Goal: Task Accomplishment & Management: Use online tool/utility

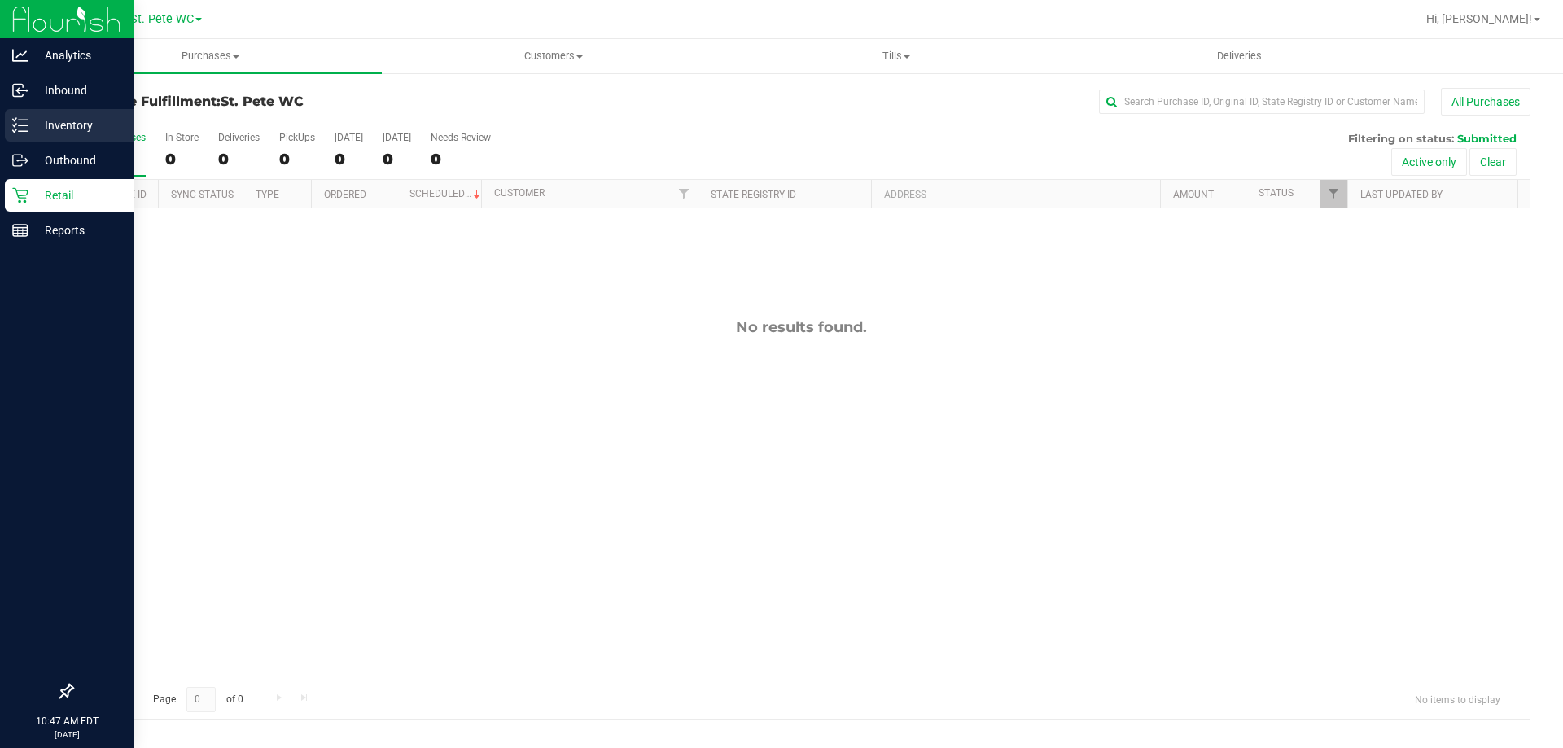
click at [25, 122] on icon at bounding box center [20, 125] width 16 height 16
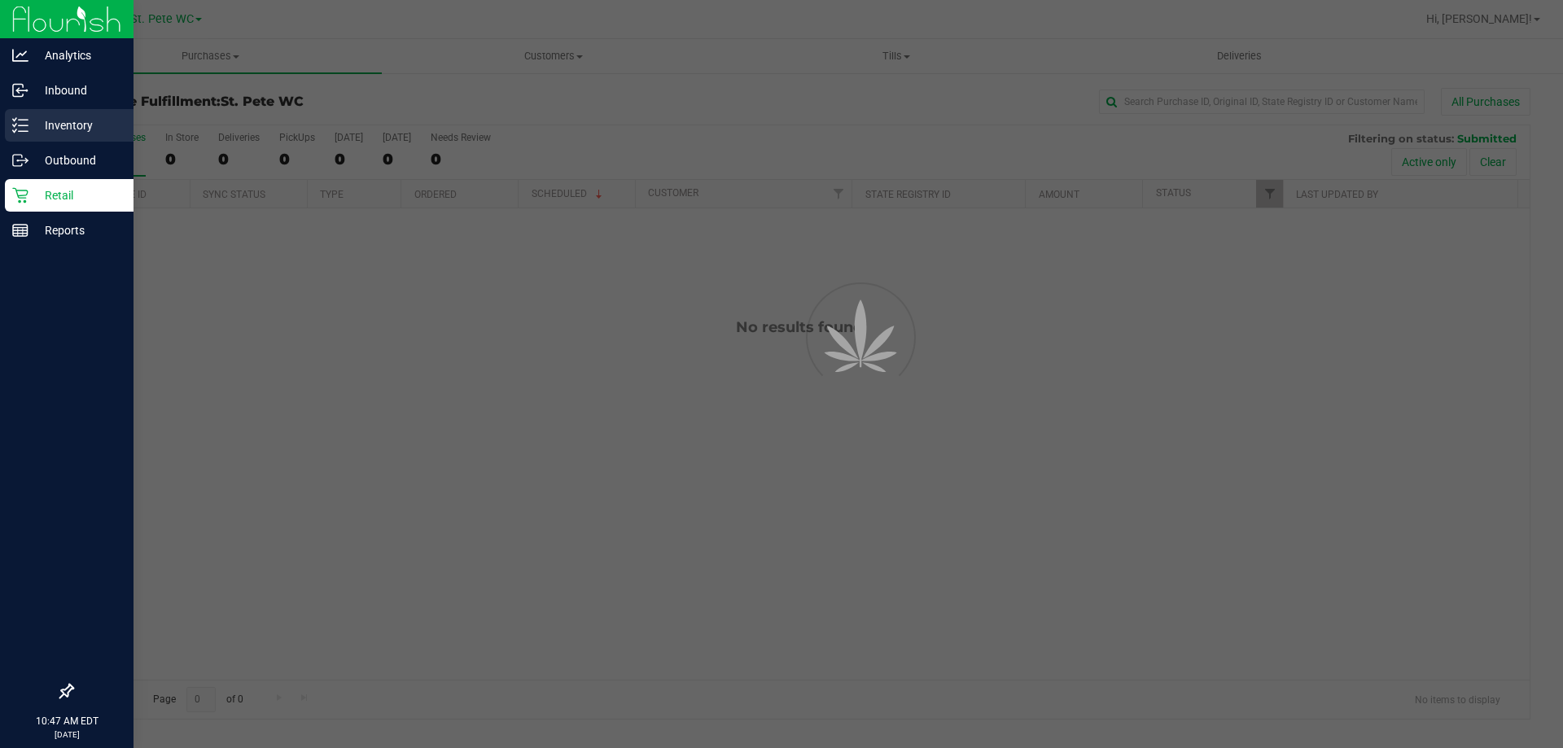
click at [41, 122] on p "Inventory" at bounding box center [77, 126] width 98 height 20
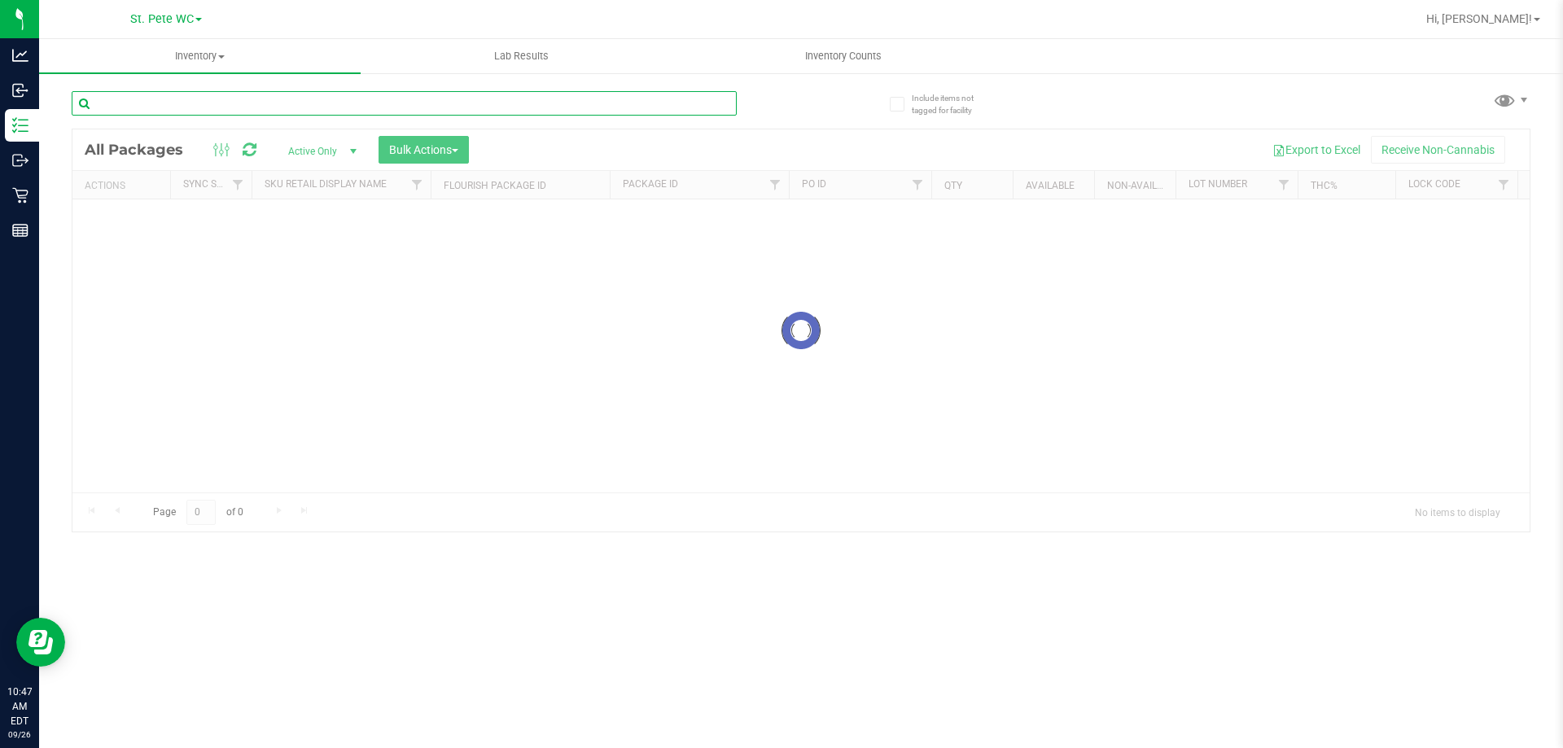
click at [182, 110] on input "text" at bounding box center [404, 103] width 665 height 24
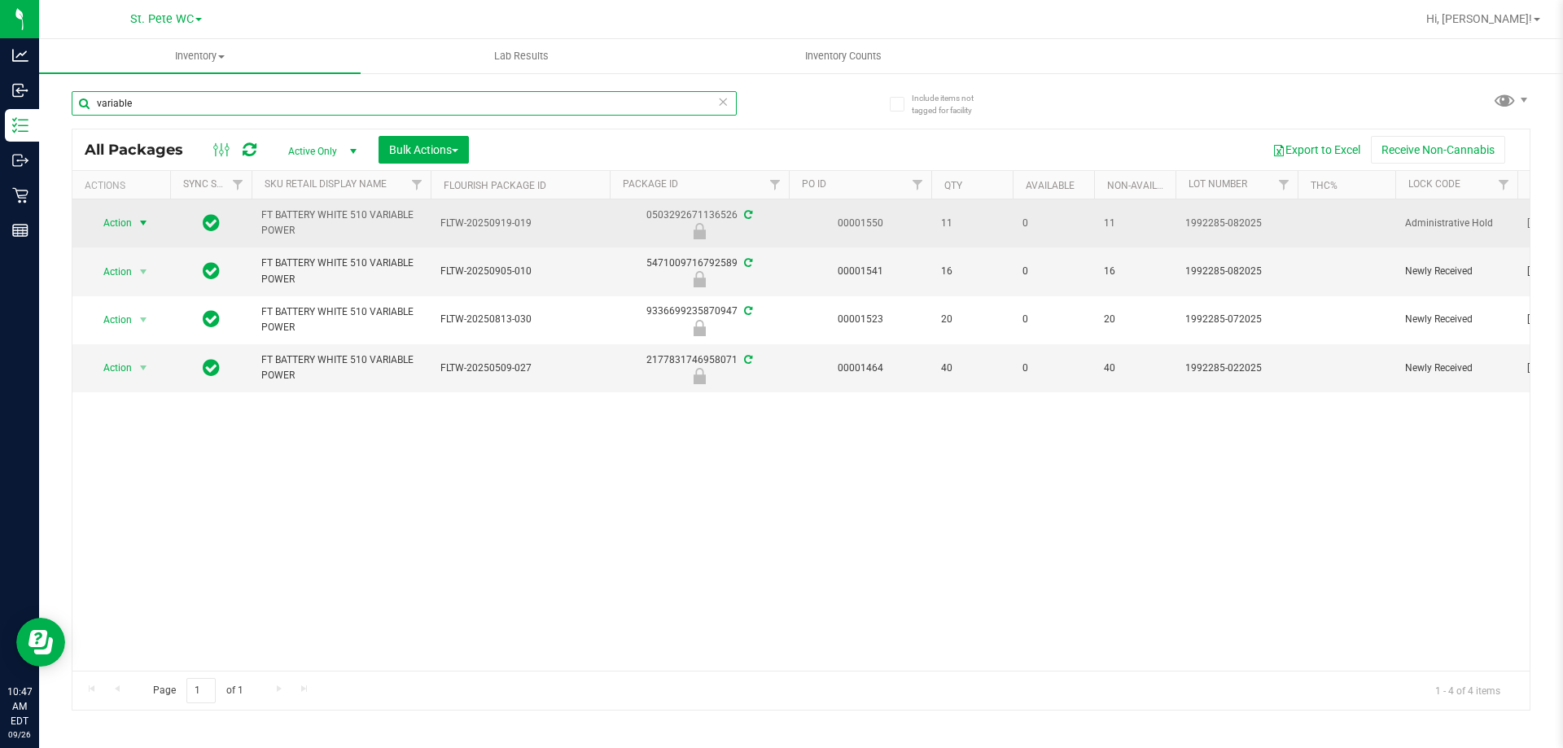
type input "variable"
click at [111, 217] on span "Action" at bounding box center [111, 223] width 44 height 23
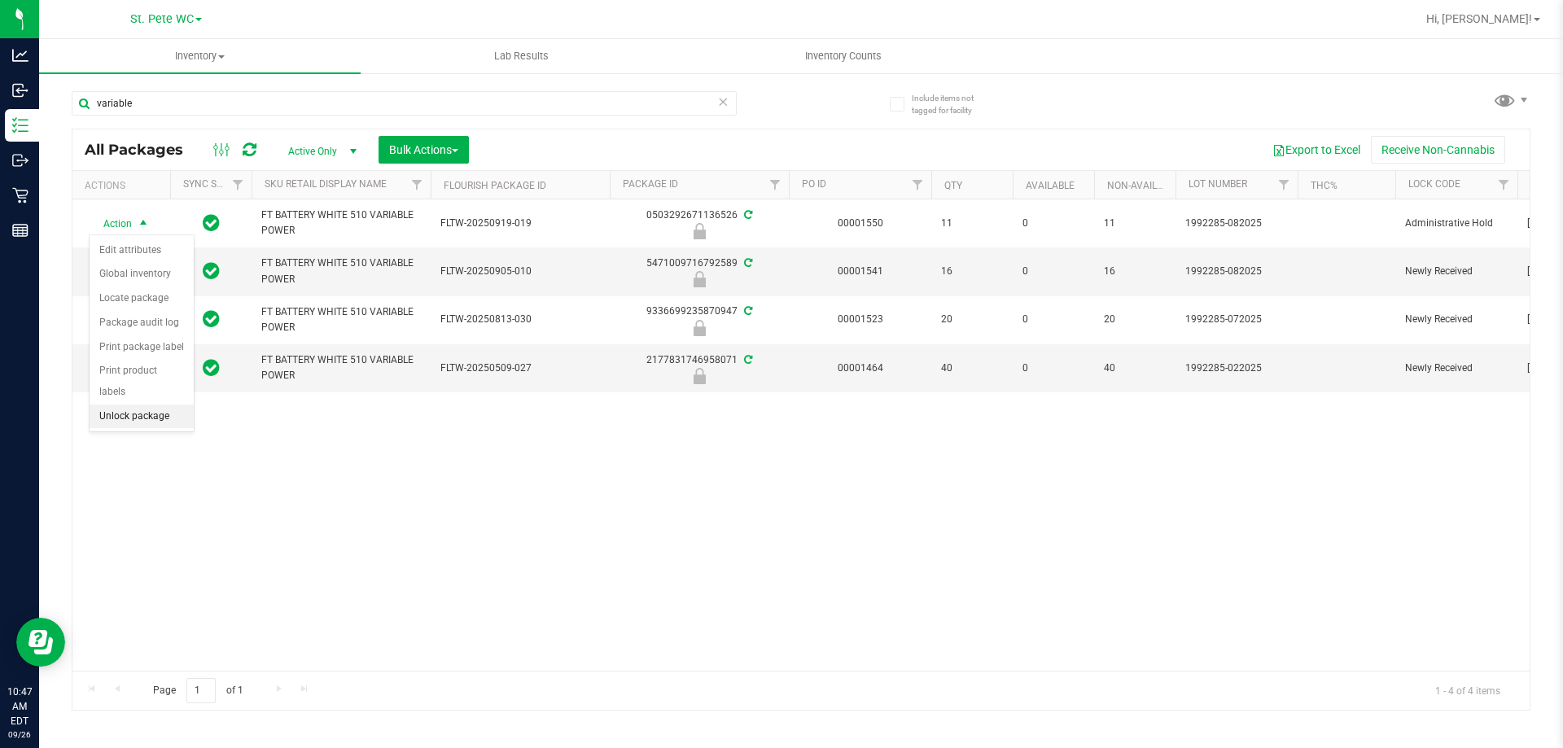
click at [109, 405] on li "Unlock package" at bounding box center [142, 417] width 104 height 24
